Goal: Find contact information: Find contact information

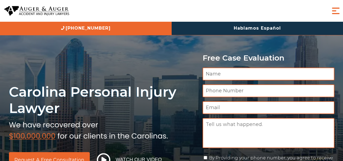
click at [337, 12] on span "Menu" at bounding box center [335, 10] width 11 height 11
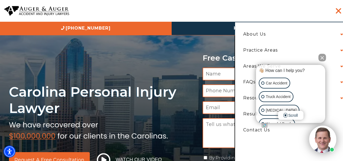
click at [324, 57] on button "Close Intaker Chat Widget" at bounding box center [322, 58] width 8 height 8
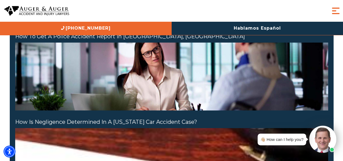
scroll to position [840, 0]
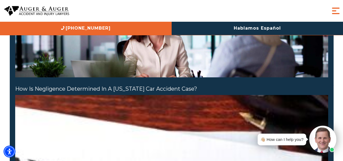
click at [331, 14] on span "Menu" at bounding box center [335, 10] width 11 height 11
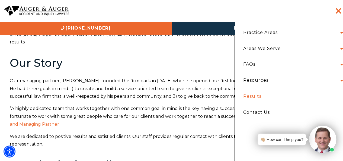
scroll to position [0, 0]
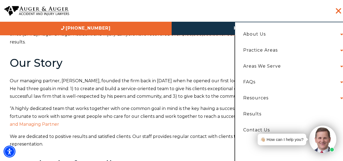
click at [171, 56] on div "Auger & Auger Accident and Injury Lawyers have been dedicated to helping North …" at bounding box center [172, 99] width 324 height 536
click at [337, 11] on span "Menu" at bounding box center [337, 10] width 5 height 11
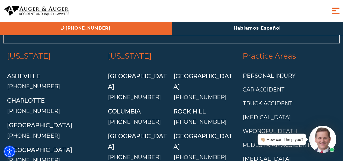
scroll to position [2005, 0]
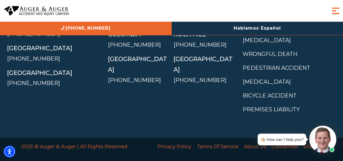
click at [190, 11] on div "About Us Attorneys Herbert Auger Arlene Auger Hunter Gillespie Madison McLawhor…" at bounding box center [171, 11] width 343 height 22
click at [328, 13] on div "About Us Attorneys Herbert Auger Arlene Auger Hunter Gillespie Madison McLawhor…" at bounding box center [171, 11] width 343 height 22
click at [332, 12] on span "Menu" at bounding box center [335, 10] width 11 height 11
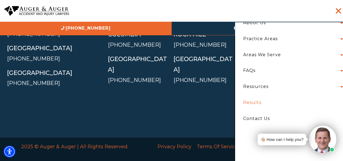
scroll to position [18, 0]
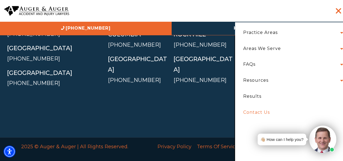
click at [260, 106] on link "Contact Us" at bounding box center [291, 112] width 105 height 16
click at [259, 110] on link "Contact Us" at bounding box center [291, 112] width 105 height 16
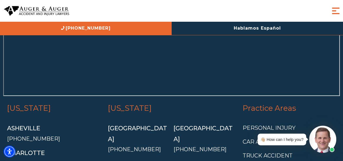
scroll to position [1458, 0]
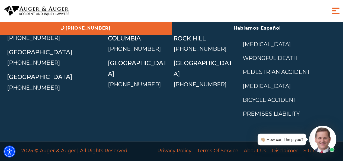
click at [337, 15] on span "Menu" at bounding box center [335, 10] width 11 height 11
